Goal: Transaction & Acquisition: Purchase product/service

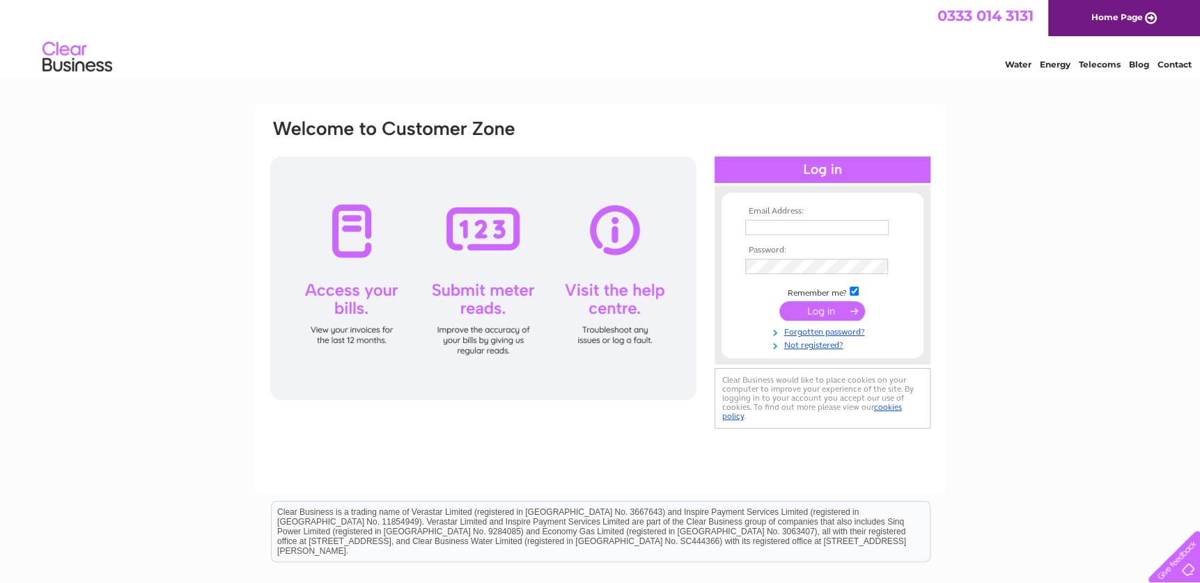
type input "accounts@thebanffsprings.co.uk"
click at [824, 311] on input "submit" at bounding box center [822, 310] width 86 height 19
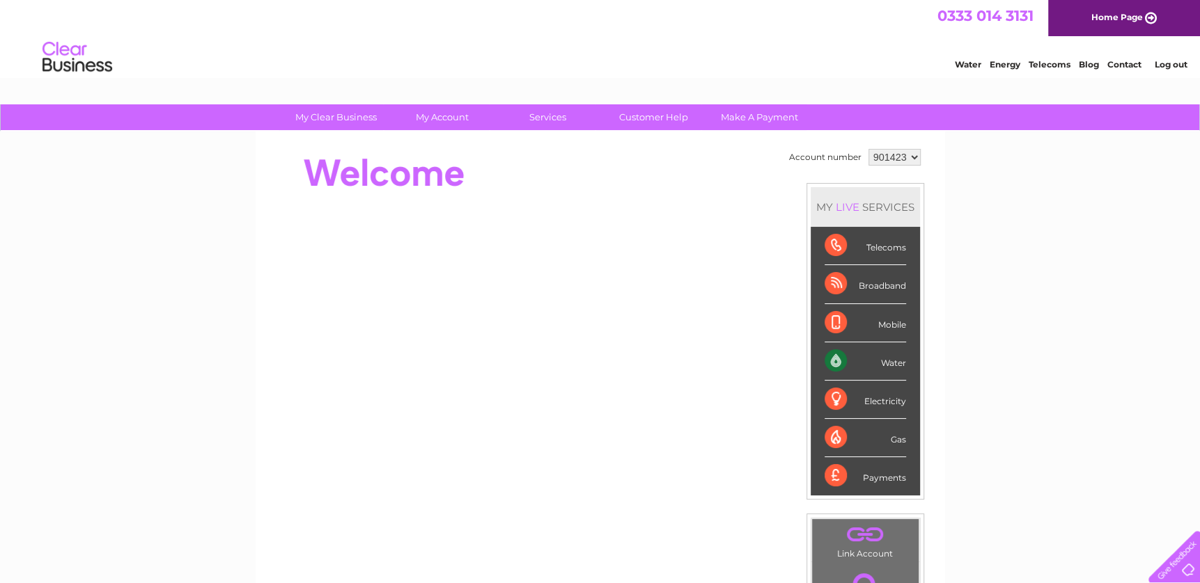
scroll to position [70, 0]
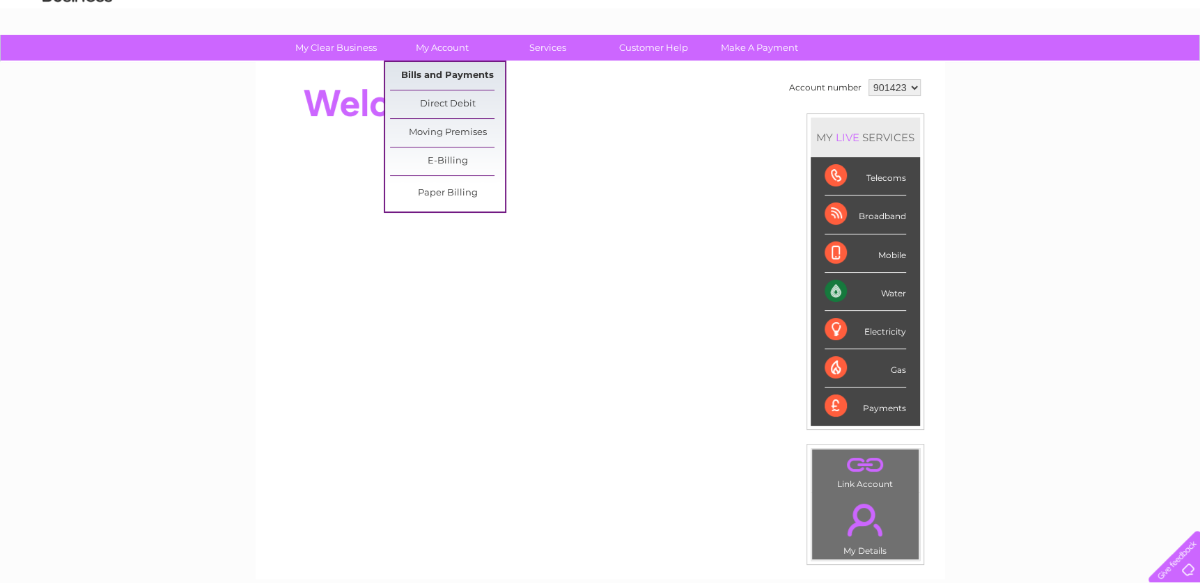
click at [413, 78] on link "Bills and Payments" at bounding box center [447, 76] width 115 height 28
click at [413, 77] on link "Bills and Payments" at bounding box center [447, 76] width 115 height 28
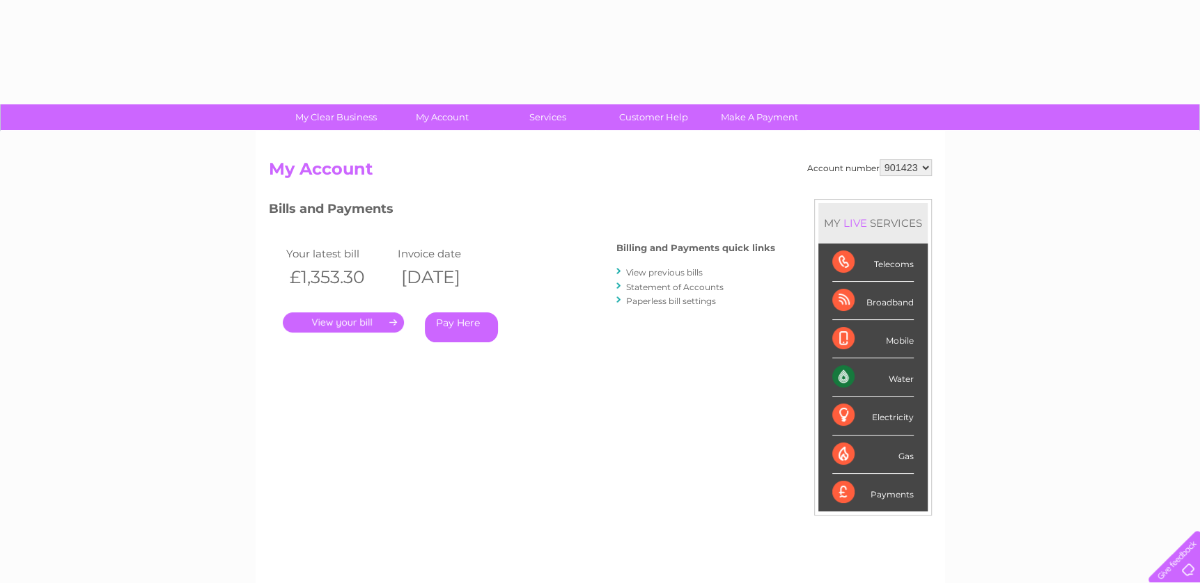
click at [325, 323] on link "." at bounding box center [343, 323] width 121 height 20
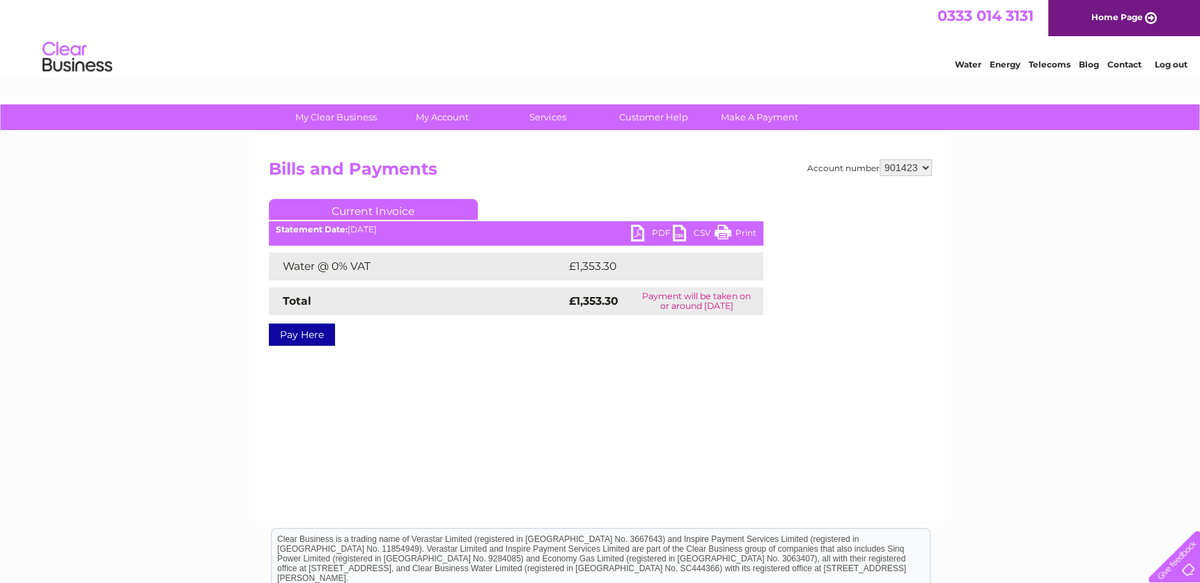
click at [653, 228] on link "PDF" at bounding box center [652, 235] width 42 height 20
click at [310, 338] on link "Pay Here" at bounding box center [302, 335] width 66 height 22
